Goal: Navigation & Orientation: Find specific page/section

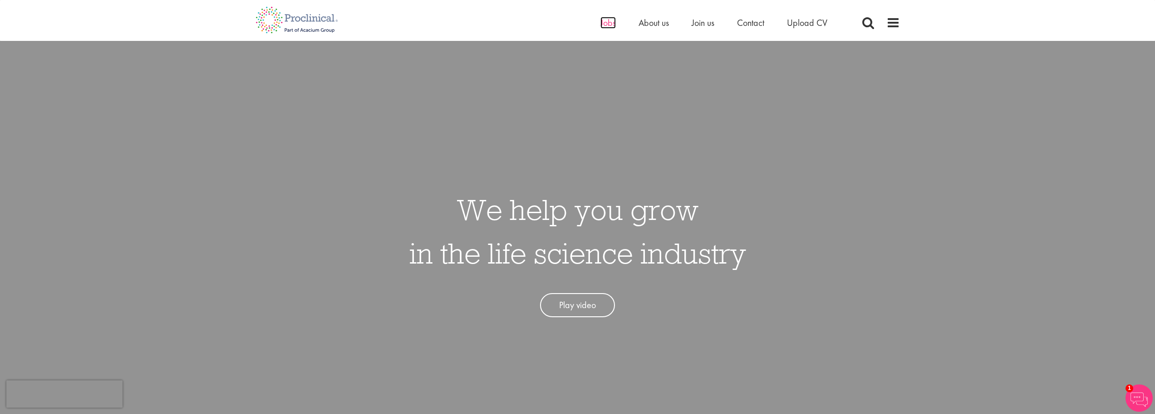
click at [605, 23] on span "Jobs" at bounding box center [608, 23] width 15 height 12
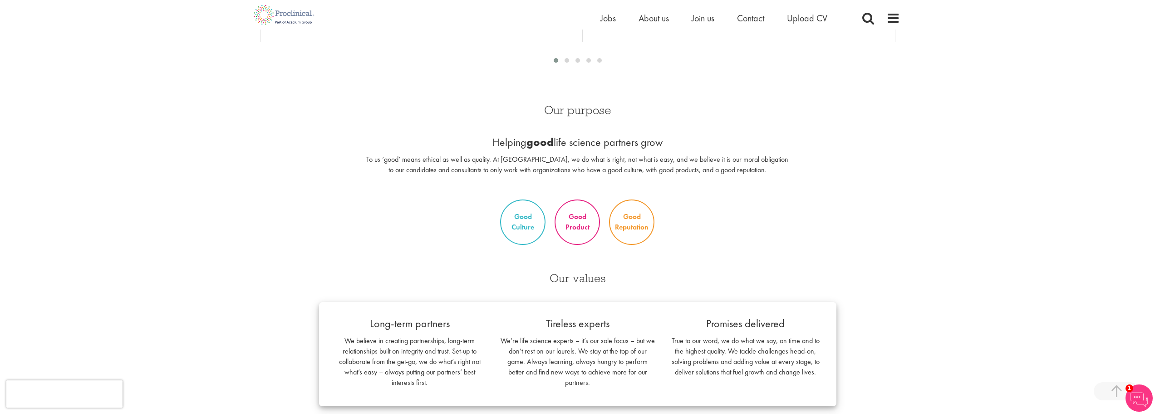
scroll to position [499, 0]
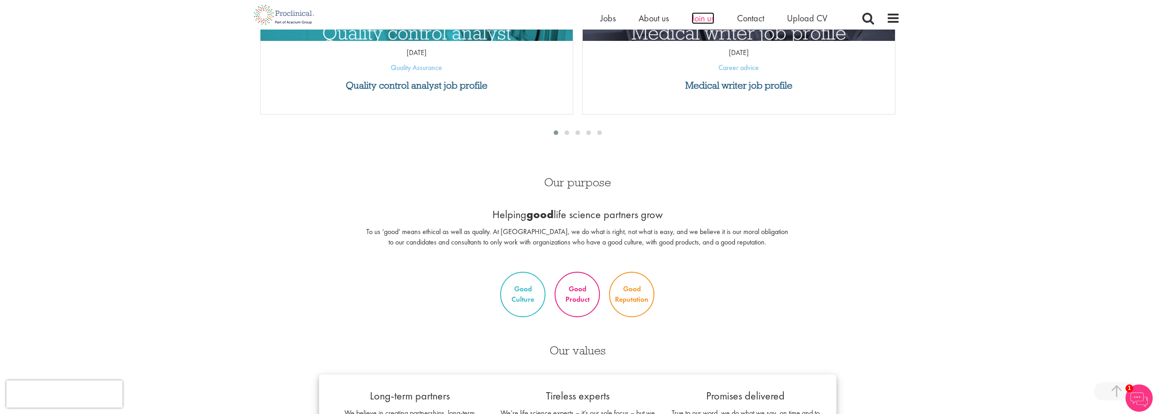
click at [704, 17] on span "Join us" at bounding box center [703, 18] width 23 height 12
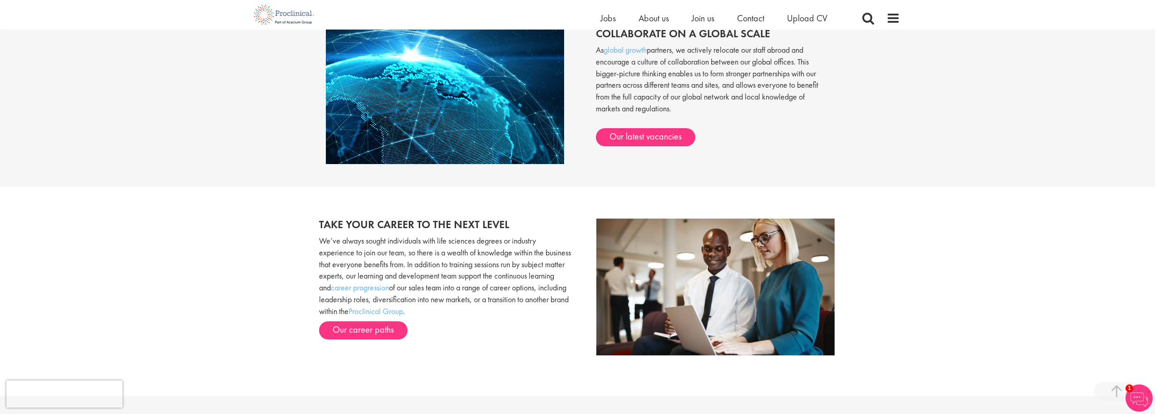
scroll to position [796, 0]
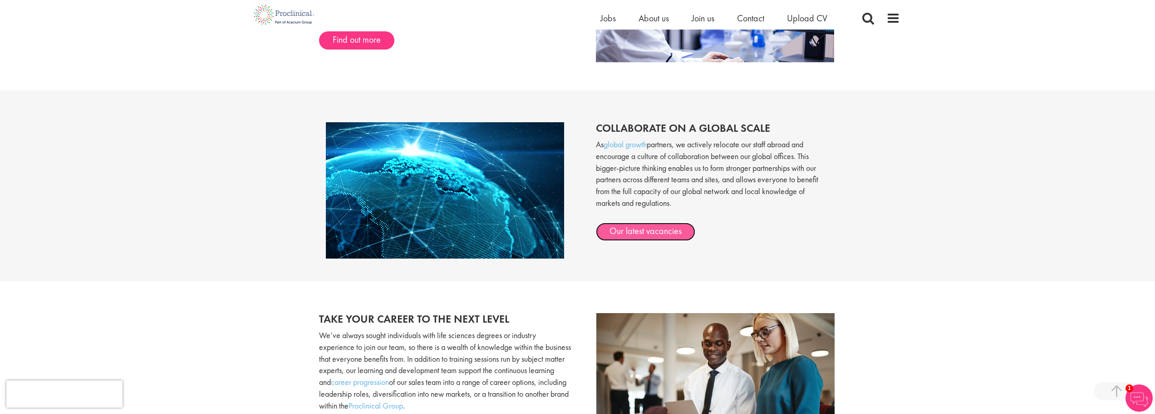
click at [665, 233] on link "Our latest vacancies" at bounding box center [645, 231] width 99 height 18
